Goal: Information Seeking & Learning: Learn about a topic

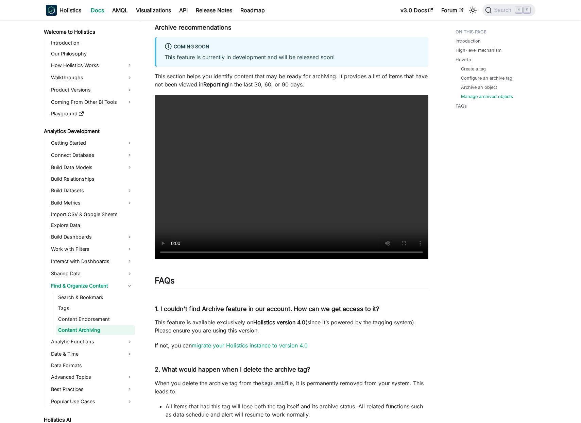
click at [222, 57] on p "This feature is currently in development and will be released soon!" at bounding box center [293, 57] width 256 height 8
click at [228, 72] on p "This section helps you identify content that may be ready for archiving. It pro…" at bounding box center [292, 80] width 274 height 16
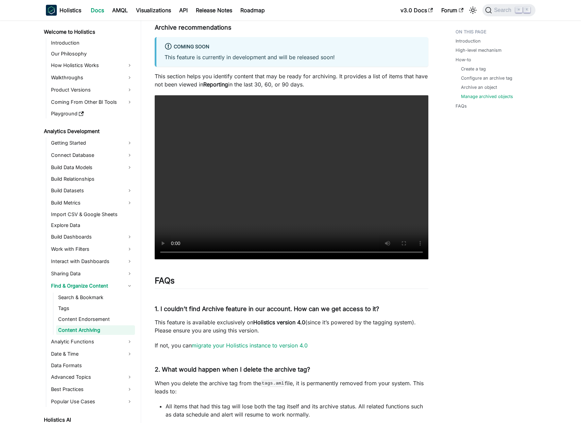
click at [228, 72] on p "This section helps you identify content that may be ready for archiving. It pro…" at bounding box center [292, 80] width 274 height 16
click at [224, 75] on p "This section helps you identify content that may be ready for archiving. It pro…" at bounding box center [292, 80] width 274 height 16
click at [220, 76] on p "This section helps you identify content that may be ready for archiving. It pro…" at bounding box center [292, 80] width 274 height 16
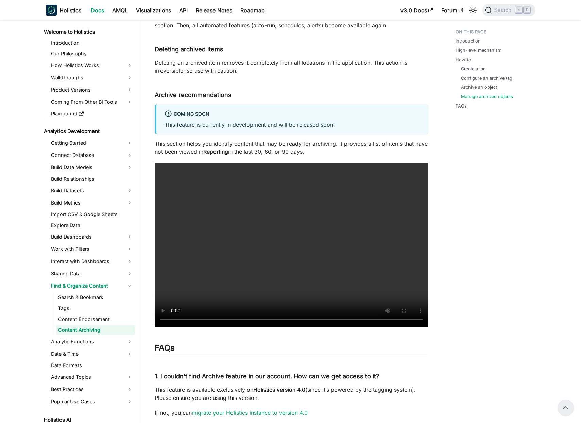
scroll to position [1266, 0]
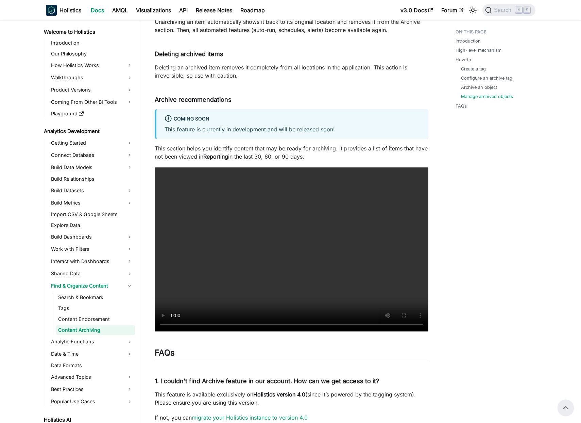
click at [228, 155] on strong "Reporting" at bounding box center [215, 156] width 25 height 7
click at [232, 154] on p "This section helps you identify content that may be ready for archiving. It pro…" at bounding box center [292, 152] width 274 height 16
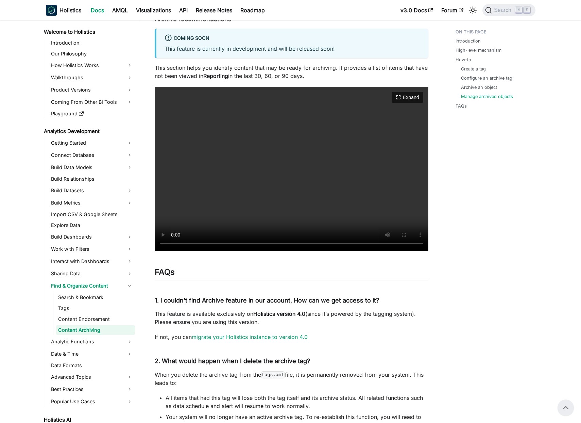
scroll to position [1343, 0]
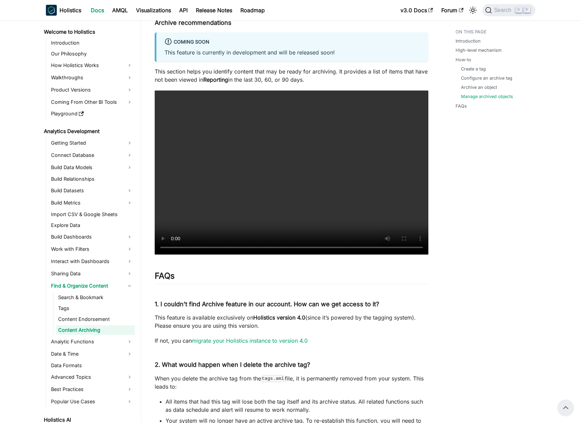
click at [258, 75] on p "This section helps you identify content that may be ready for archiving. It pro…" at bounding box center [292, 75] width 274 height 16
click at [253, 75] on p "This section helps you identify content that may be ready for archiving. It pro…" at bounding box center [292, 75] width 274 height 16
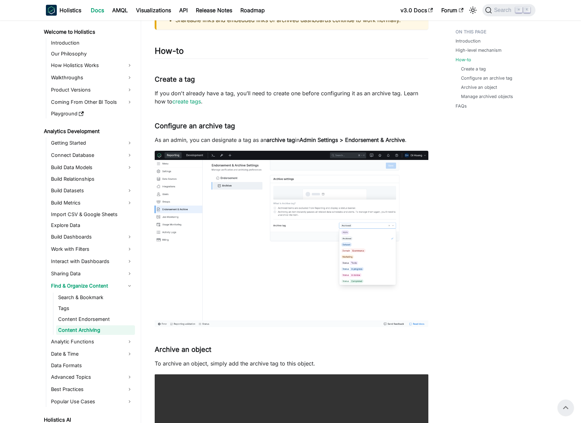
scroll to position [481, 0]
click at [250, 91] on p "If you don't already have a tag, you’ll need to create one before configuring i…" at bounding box center [292, 97] width 274 height 16
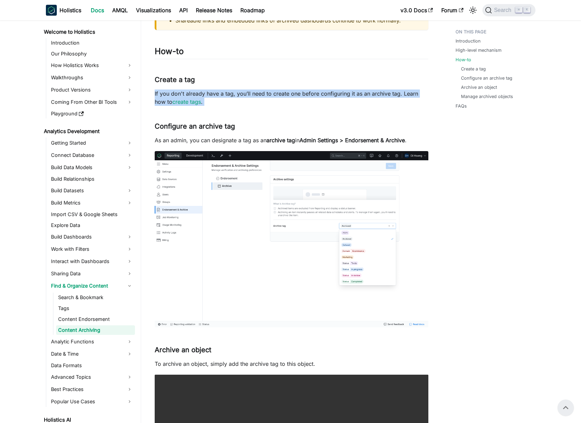
click at [250, 91] on p "If you don't already have a tag, you’ll need to create one before configuring i…" at bounding box center [292, 97] width 274 height 16
click at [253, 94] on p "If you don't already have a tag, you’ll need to create one before configuring i…" at bounding box center [292, 97] width 274 height 16
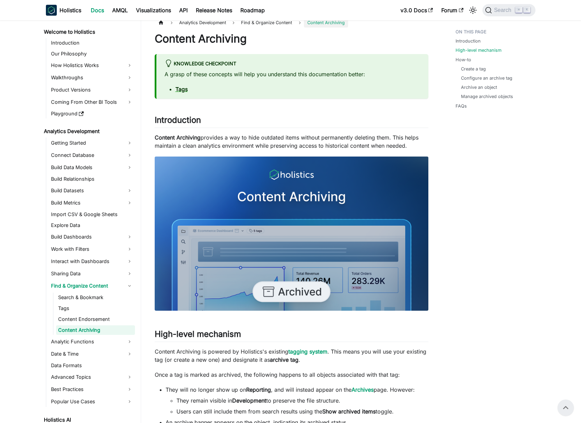
scroll to position [0, 0]
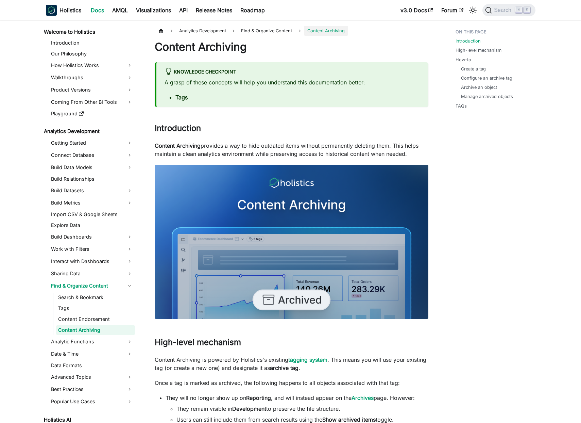
click at [257, 86] on div "A grasp of these concepts will help you understand this documentation better: T…" at bounding box center [293, 89] width 256 height 23
click at [262, 85] on p "A grasp of these concepts will help you understand this documentation better:" at bounding box center [293, 82] width 256 height 8
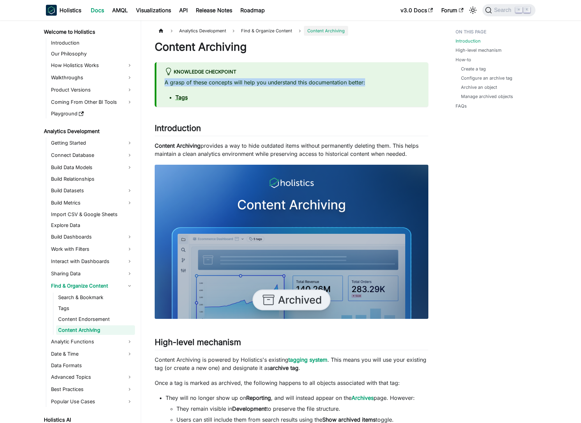
click at [262, 85] on p "A grasp of these concepts will help you understand this documentation better:" at bounding box center [293, 82] width 256 height 8
click at [272, 81] on p "A grasp of these concepts will help you understand this documentation better:" at bounding box center [293, 82] width 256 height 8
click at [306, 143] on p "Content Archiving provides a way to hide outdated items without permanently del…" at bounding box center [292, 149] width 274 height 16
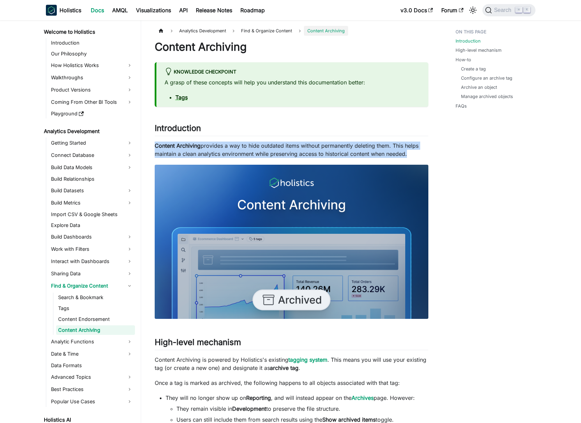
click at [306, 143] on p "Content Archiving provides a way to hide outdated items without permanently del…" at bounding box center [292, 149] width 274 height 16
click at [307, 145] on p "Content Archiving provides a way to hide outdated items without permanently del…" at bounding box center [292, 149] width 274 height 16
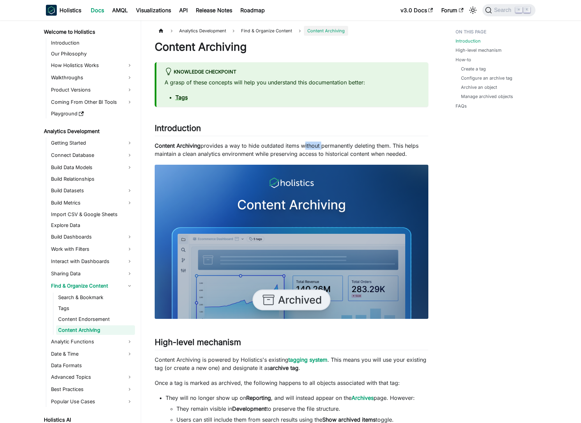
click at [307, 145] on p "Content Archiving provides a way to hide outdated items without permanently del…" at bounding box center [292, 149] width 274 height 16
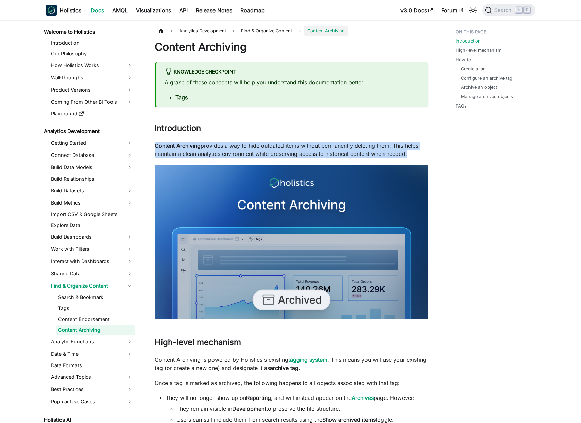
click at [307, 145] on p "Content Archiving provides a way to hide outdated items without permanently del…" at bounding box center [292, 149] width 274 height 16
click at [303, 146] on p "Content Archiving provides a way to hide outdated items without permanently del…" at bounding box center [292, 149] width 274 height 16
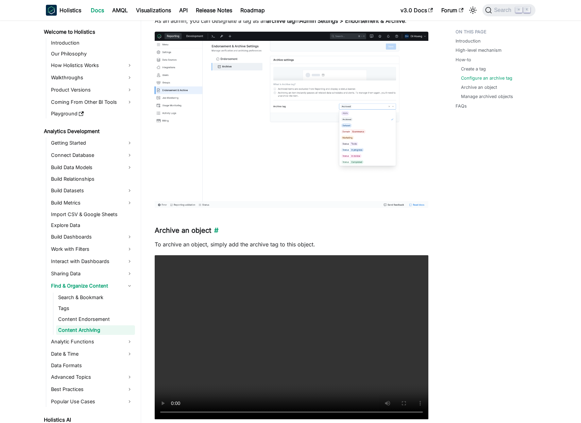
scroll to position [712, 0]
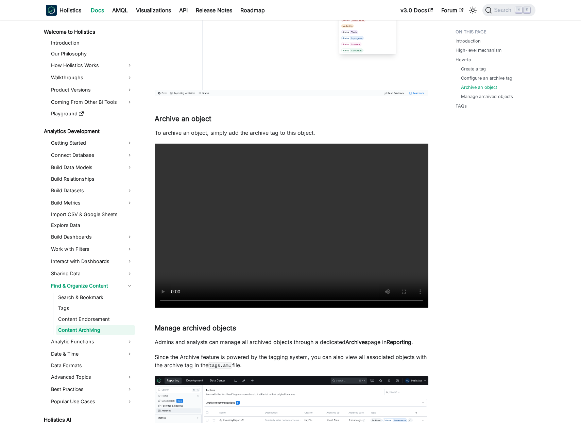
click at [274, 132] on p "To archive an object, simply add the archive tag to this object." at bounding box center [292, 133] width 274 height 8
click at [268, 134] on p "To archive an object, simply add the archive tag to this object." at bounding box center [292, 133] width 274 height 8
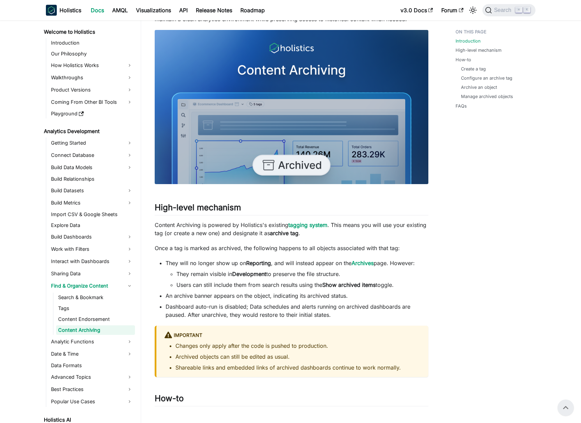
scroll to position [65, 0]
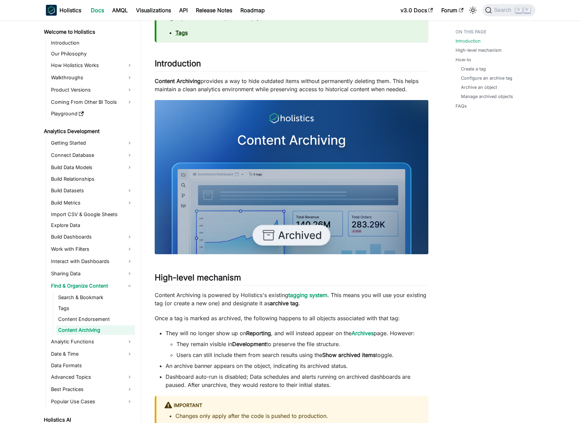
click at [269, 93] on p "Content Archiving provides a way to hide outdated items without permanently del…" at bounding box center [292, 85] width 274 height 16
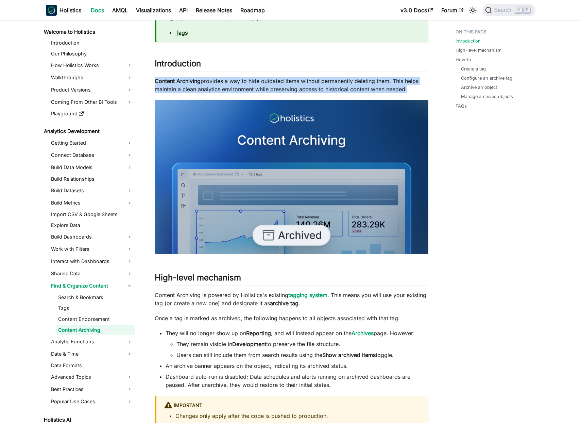
drag, startPoint x: 269, startPoint y: 93, endPoint x: 268, endPoint y: 89, distance: 3.5
click at [269, 93] on p "Content Archiving provides a way to hide outdated items without permanently del…" at bounding box center [292, 85] width 274 height 16
click at [268, 89] on p "Content Archiving provides a way to hide outdated items without permanently del…" at bounding box center [292, 85] width 274 height 16
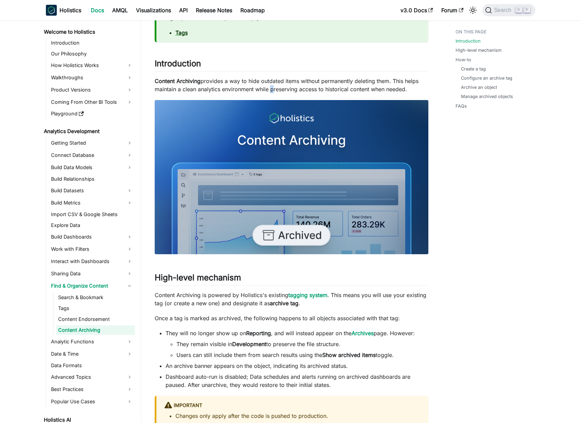
click at [268, 89] on p "Content Archiving provides a way to hide outdated items without permanently del…" at bounding box center [292, 85] width 274 height 16
click at [266, 89] on p "Content Archiving provides a way to hide outdated items without permanently del…" at bounding box center [292, 85] width 274 height 16
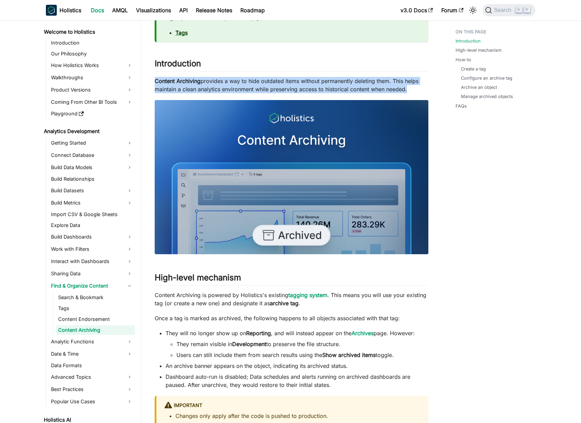
click at [266, 89] on p "Content Archiving provides a way to hide outdated items without permanently del…" at bounding box center [292, 85] width 274 height 16
click at [258, 87] on p "Content Archiving provides a way to hide outdated items without permanently del…" at bounding box center [292, 85] width 274 height 16
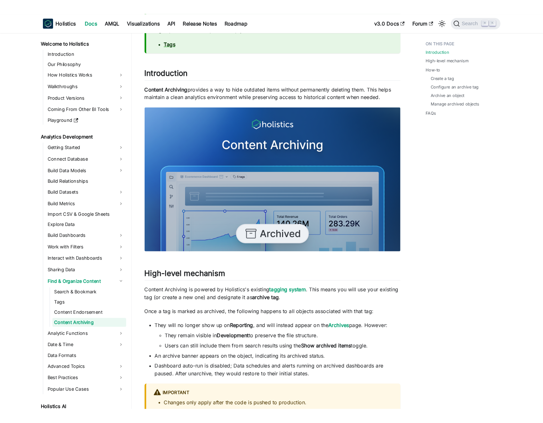
scroll to position [304, 0]
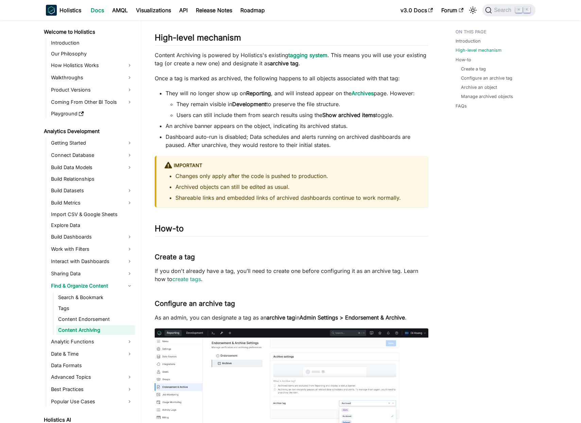
click at [295, 135] on li "Dashboard auto-run is disabled; Data schedules and alerts running on archived d…" at bounding box center [297, 141] width 263 height 16
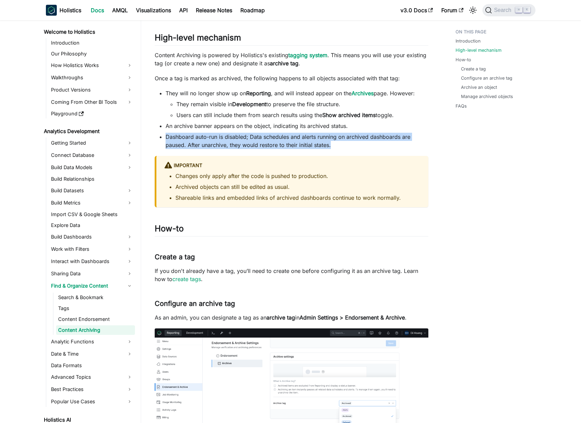
click at [295, 135] on li "Dashboard auto-run is disabled; Data schedules and alerts running on archived d…" at bounding box center [297, 141] width 263 height 16
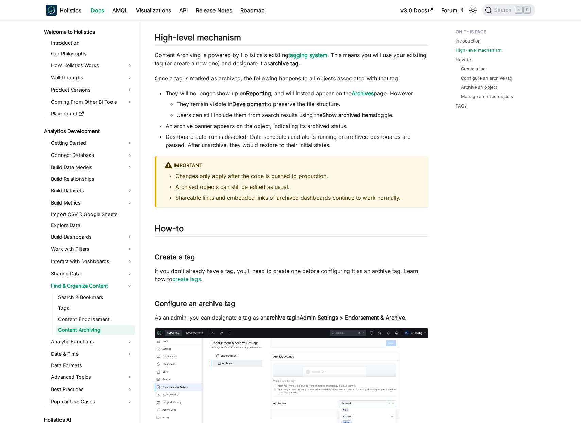
click at [295, 127] on li "An archive banner appears on the object, indicating its archived status." at bounding box center [297, 126] width 263 height 8
click at [294, 126] on li "An archive banner appears on the object, indicating its archived status." at bounding box center [297, 126] width 263 height 8
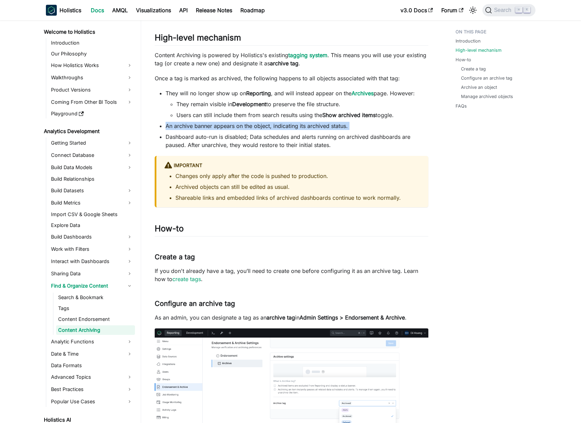
click at [294, 126] on li "An archive banner appears on the object, indicating its archived status." at bounding box center [297, 126] width 263 height 8
click at [289, 125] on li "An archive banner appears on the object, indicating its archived status." at bounding box center [297, 126] width 263 height 8
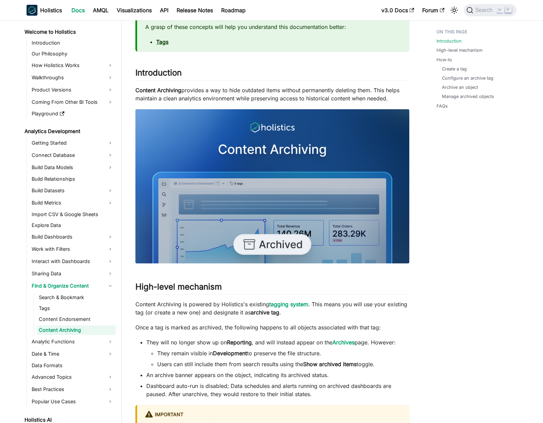
scroll to position [0, 0]
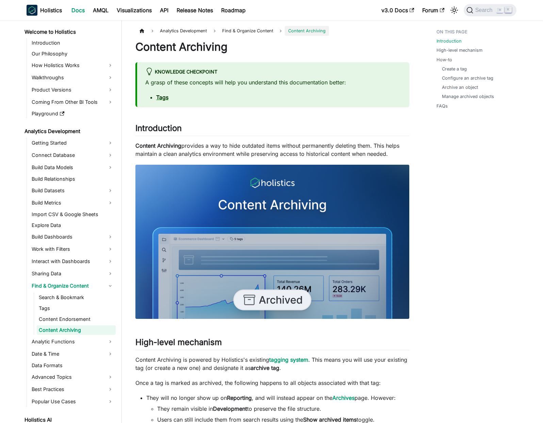
click at [341, 152] on p "Content Archiving provides a way to hide outdated items without permanently del…" at bounding box center [272, 149] width 274 height 16
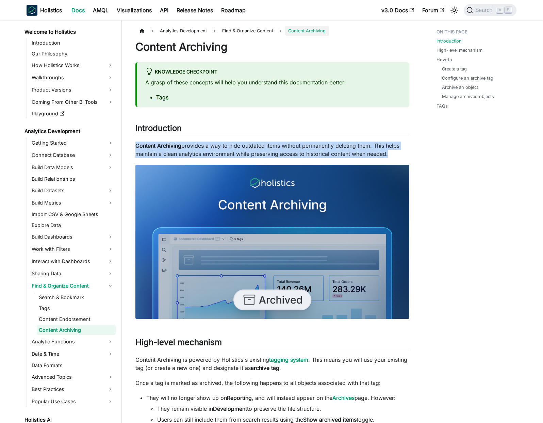
click at [341, 152] on p "Content Archiving provides a way to hide outdated items without permanently del…" at bounding box center [272, 149] width 274 height 16
click at [339, 151] on p "Content Archiving provides a way to hide outdated items without permanently del…" at bounding box center [272, 149] width 274 height 16
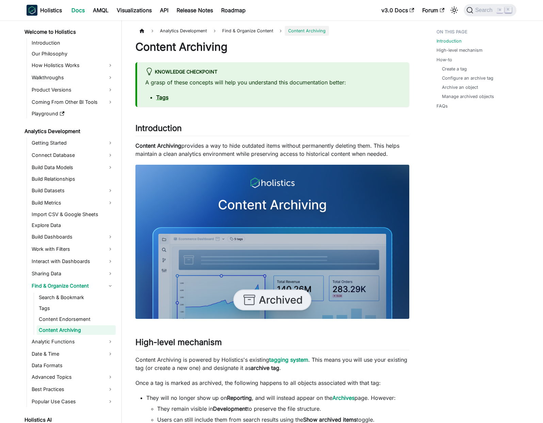
click at [227, 150] on p "Content Archiving provides a way to hide outdated items without permanently del…" at bounding box center [272, 149] width 274 height 16
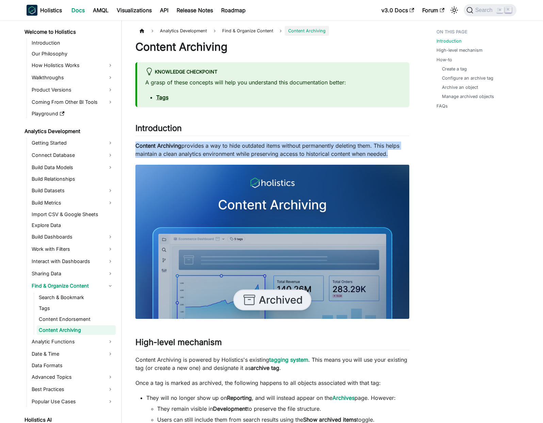
click at [227, 150] on p "Content Archiving provides a way to hide outdated items without permanently del…" at bounding box center [272, 149] width 274 height 16
click at [233, 147] on p "Content Archiving provides a way to hide outdated items without permanently del…" at bounding box center [272, 149] width 274 height 16
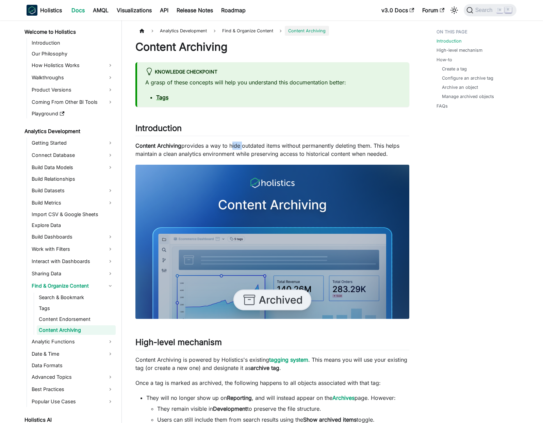
click at [233, 147] on p "Content Archiving provides a way to hide outdated items without permanently del…" at bounding box center [272, 149] width 274 height 16
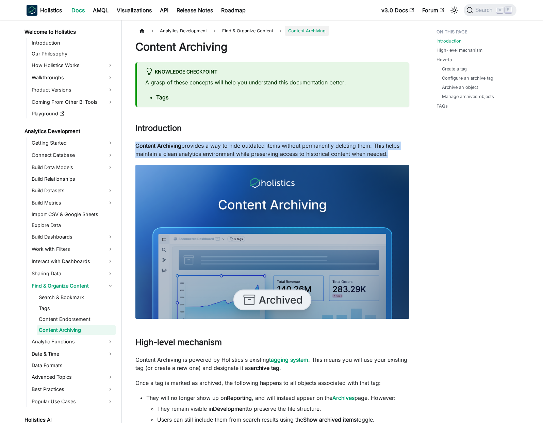
drag, startPoint x: 233, startPoint y: 147, endPoint x: 238, endPoint y: 147, distance: 5.5
click at [233, 147] on p "Content Archiving provides a way to hide outdated items without permanently del…" at bounding box center [272, 149] width 274 height 16
click at [238, 147] on p "Content Archiving provides a way to hide outdated items without permanently del…" at bounding box center [272, 149] width 274 height 16
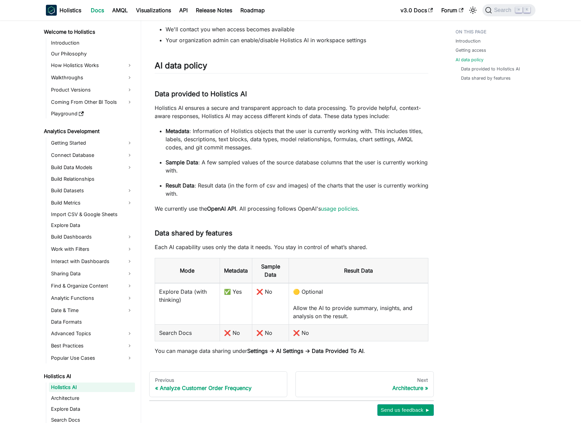
scroll to position [69, 0]
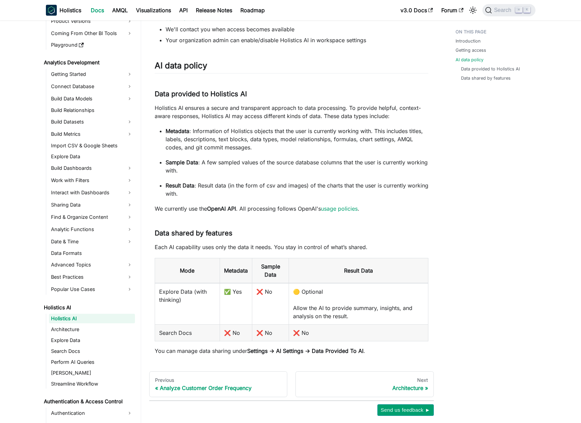
click at [358, 119] on p "Holistics AI ensures a secure and transparent approach to data processing. To p…" at bounding box center [292, 112] width 274 height 16
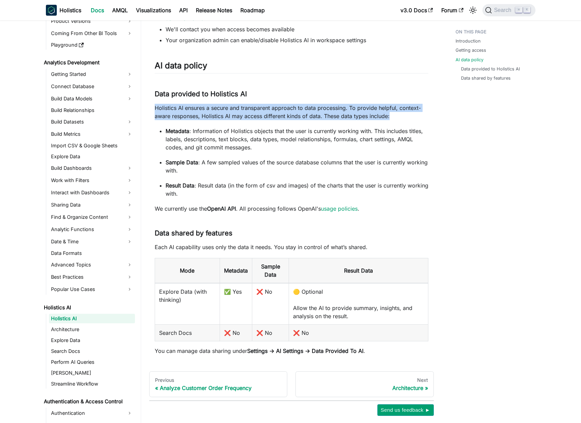
click at [358, 119] on p "Holistics AI ensures a secure and transparent approach to data processing. To p…" at bounding box center [292, 112] width 274 height 16
click at [353, 118] on p "Holistics AI ensures a secure and transparent approach to data processing. To p…" at bounding box center [292, 112] width 274 height 16
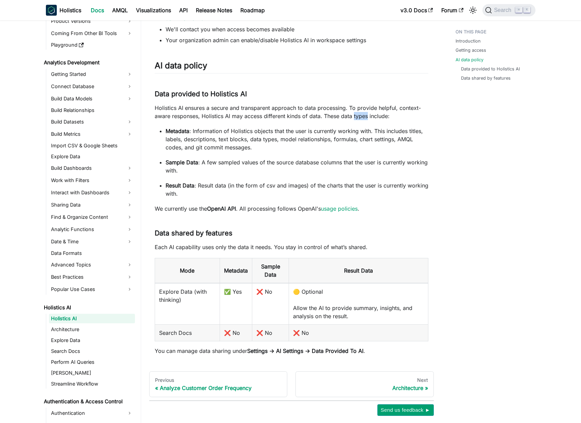
click at [353, 118] on p "Holistics AI ensures a secure and transparent approach to data processing. To p…" at bounding box center [292, 112] width 274 height 16
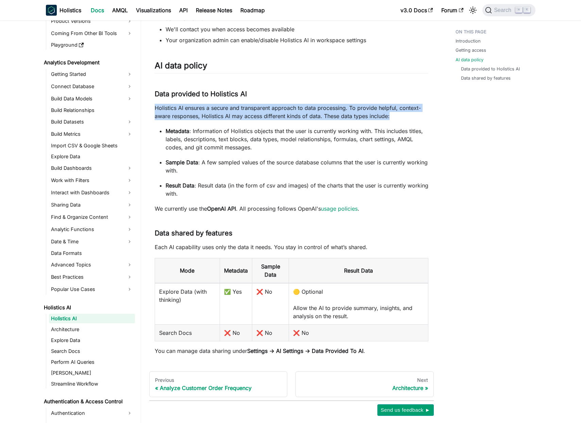
drag, startPoint x: 353, startPoint y: 118, endPoint x: 346, endPoint y: 118, distance: 7.5
click at [353, 118] on p "Holistics AI ensures a secure and transparent approach to data processing. To p…" at bounding box center [292, 112] width 274 height 16
drag, startPoint x: 346, startPoint y: 118, endPoint x: 321, endPoint y: 120, distance: 24.9
click at [345, 118] on p "Holistics AI ensures a secure and transparent approach to data processing. To p…" at bounding box center [292, 112] width 274 height 16
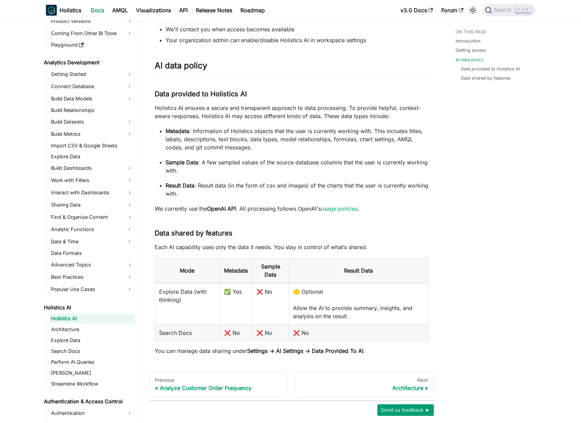
click at [299, 130] on p "Metadata : Information of Holistics objects that the user is currently working …" at bounding box center [297, 139] width 263 height 24
drag, startPoint x: 299, startPoint y: 130, endPoint x: 293, endPoint y: 132, distance: 6.0
click at [299, 130] on p "Metadata : Information of Holistics objects that the user is currently working …" at bounding box center [297, 139] width 263 height 24
click at [293, 132] on p "Metadata : Information of Holistics objects that the user is currently working …" at bounding box center [297, 139] width 263 height 24
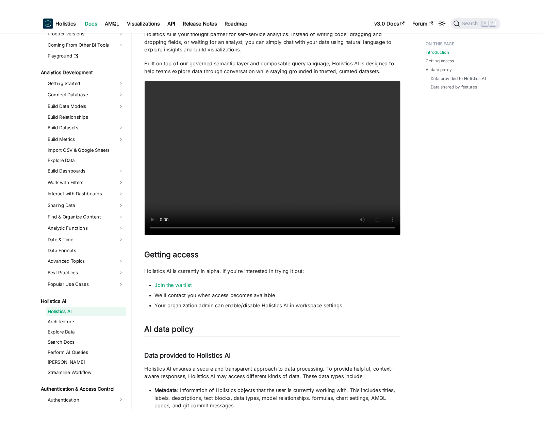
scroll to position [0, 0]
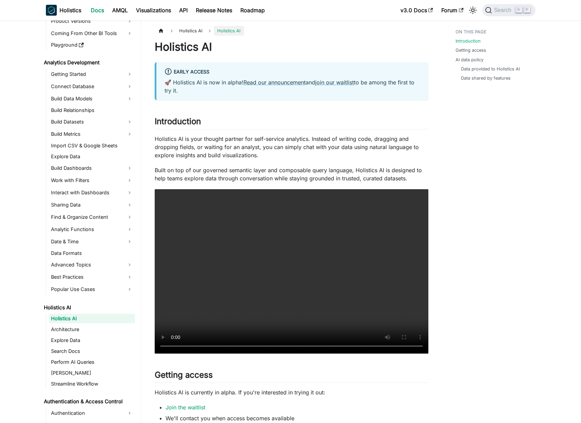
click at [244, 133] on div "Holistics AI Early Access 🚀 Holistics AI is now in alpha! Read our announcement…" at bounding box center [292, 391] width 274 height 703
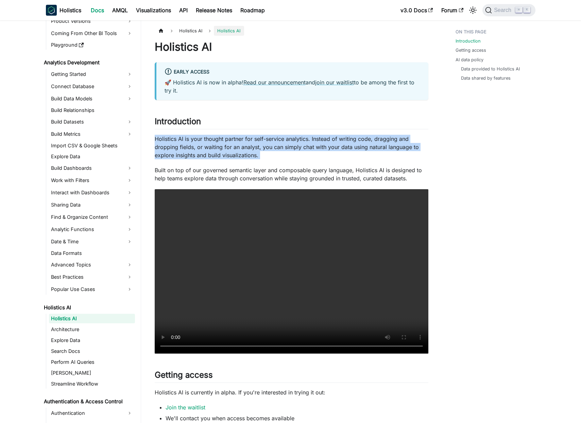
click at [244, 133] on div "Holistics AI Early Access 🚀 Holistics AI is now in alpha! Read our announcement…" at bounding box center [292, 391] width 274 height 703
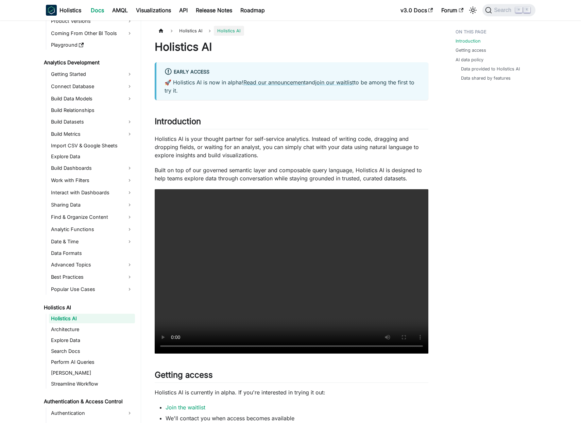
click at [245, 135] on p "Holistics AI is your thought partner for self-service analytics. Instead of wri…" at bounding box center [292, 147] width 274 height 24
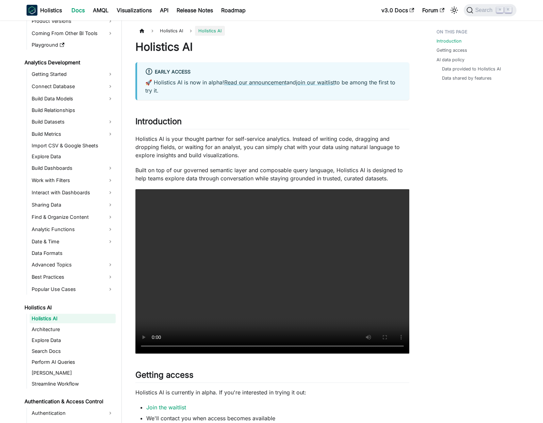
click at [307, 88] on p "🚀 Holistics AI is now in alpha! Read our announcement and join our waitlist to …" at bounding box center [273, 86] width 256 height 16
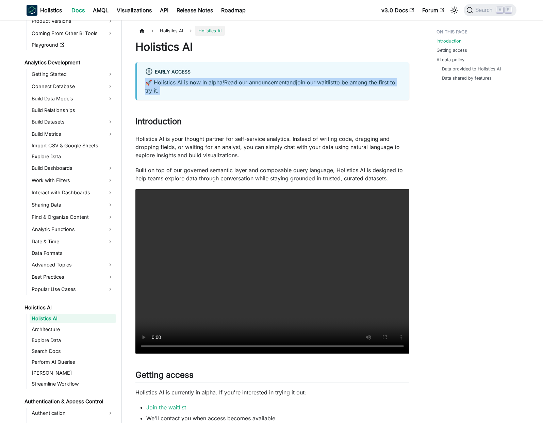
click at [307, 88] on p "🚀 Holistics AI is now in alpha! Read our announcement and join our waitlist to …" at bounding box center [273, 86] width 256 height 16
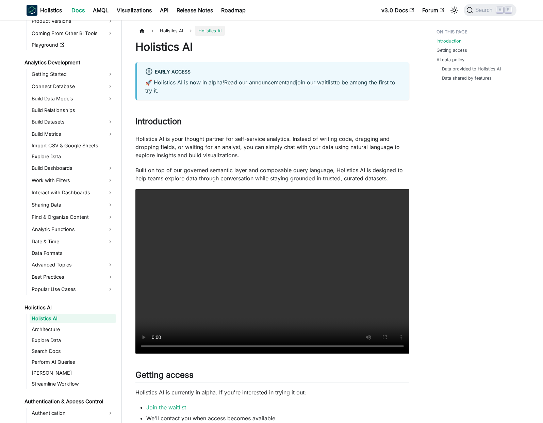
click at [303, 89] on p "🚀 Holistics AI is now in alpha! Read our announcement and join our waitlist to …" at bounding box center [273, 86] width 256 height 16
click at [364, 80] on p "🚀 Holistics AI is now in alpha! Read our announcement and join our waitlist to …" at bounding box center [273, 86] width 256 height 16
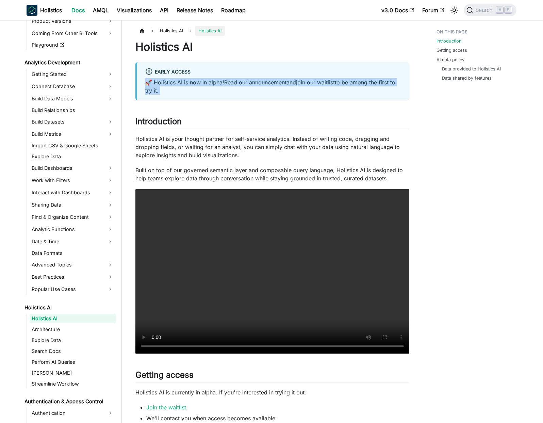
click at [364, 80] on p "🚀 Holistics AI is now in alpha! Read our announcement and join our waitlist to …" at bounding box center [273, 86] width 256 height 16
click at [368, 81] on p "🚀 Holistics AI is now in alpha! Read our announcement and join our waitlist to …" at bounding box center [273, 86] width 256 height 16
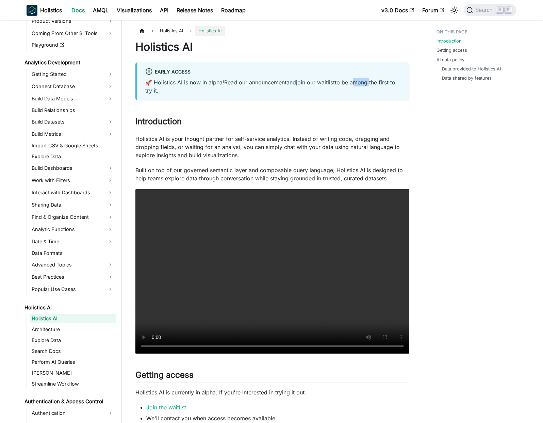
click at [368, 81] on p "🚀 Holistics AI is now in alpha! Read our announcement and join our waitlist to …" at bounding box center [273, 86] width 256 height 16
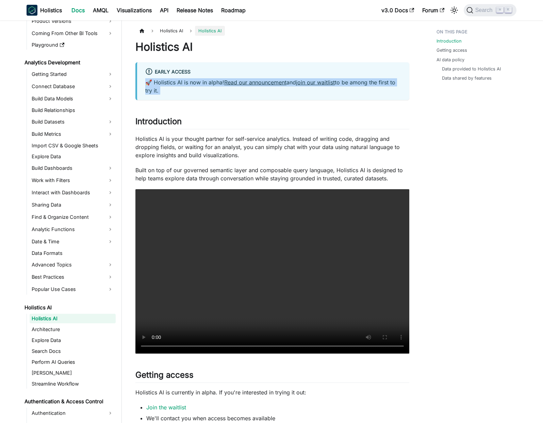
click at [368, 81] on p "🚀 Holistics AI is now in alpha! Read our announcement and join our waitlist to …" at bounding box center [273, 86] width 256 height 16
click at [372, 82] on p "🚀 Holistics AI is now in alpha! Read our announcement and join our waitlist to …" at bounding box center [273, 86] width 256 height 16
drag, startPoint x: 376, startPoint y: 76, endPoint x: 375, endPoint y: 94, distance: 17.7
click at [375, 93] on div "Early Access 🚀 Holistics AI is now in alpha! Read our announcement and join our…" at bounding box center [272, 81] width 274 height 38
click at [375, 94] on p "🚀 Holistics AI is now in alpha! Read our announcement and join our waitlist to …" at bounding box center [273, 86] width 256 height 16
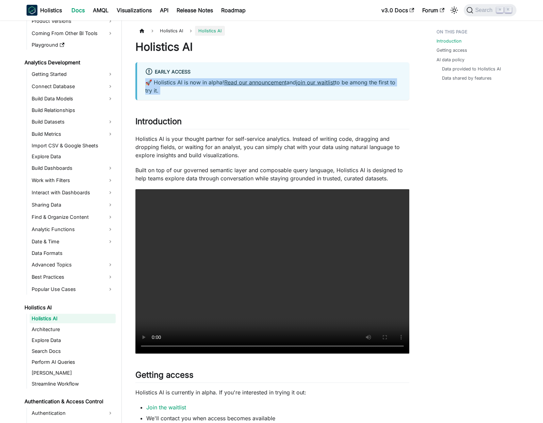
click at [375, 94] on p "🚀 Holistics AI is now in alpha! Read our announcement and join our waitlist to …" at bounding box center [273, 86] width 256 height 16
drag, startPoint x: 375, startPoint y: 94, endPoint x: 371, endPoint y: 92, distance: 4.0
click at [375, 94] on p "🚀 Holistics AI is now in alpha! Read our announcement and join our waitlist to …" at bounding box center [273, 86] width 256 height 16
click at [371, 92] on p "🚀 Holistics AI is now in alpha! Read our announcement and join our waitlist to …" at bounding box center [273, 86] width 256 height 16
